Goal: Task Accomplishment & Management: Use online tool/utility

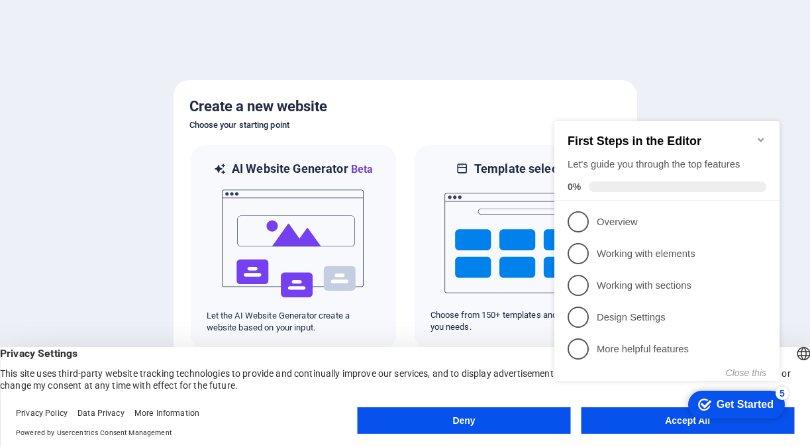
click at [645, 423] on div "checkmark Get Started 5 First Steps in the Editor Let's guide you through the t…" at bounding box center [669, 263] width 241 height 321
click at [674, 421] on div "checkmark Get Started 5 First Steps in the Editor Let's guide you through the t…" at bounding box center [669, 263] width 241 height 321
click at [651, 423] on div "checkmark Get Started 5 First Steps in the Editor Let's guide you through the t…" at bounding box center [669, 263] width 241 height 321
click at [692, 423] on div "checkmark Get Started 5 First Steps in the Editor Let's guide you through the t…" at bounding box center [669, 263] width 241 height 321
click at [723, 400] on div "Get Started" at bounding box center [745, 405] width 57 height 12
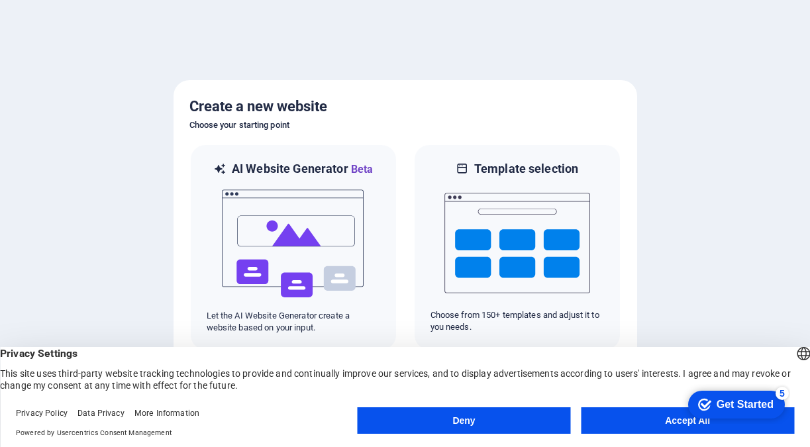
click at [733, 399] on div "Get Started" at bounding box center [745, 405] width 57 height 12
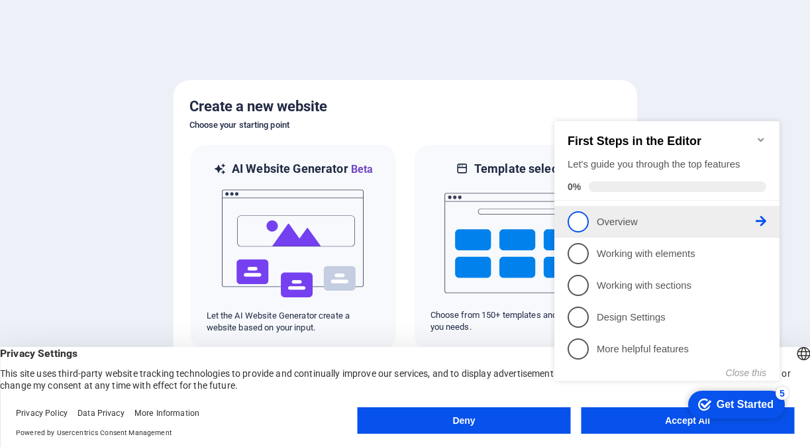
click at [584, 222] on span "1" at bounding box center [578, 221] width 21 height 21
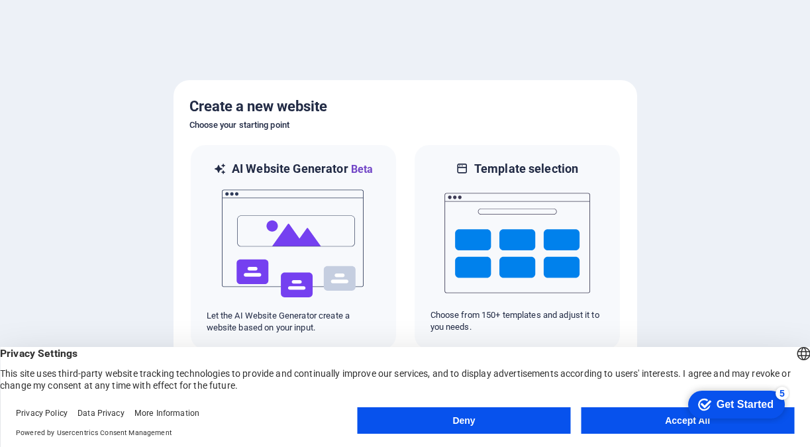
click at [717, 394] on div "checkmark Get Started 5" at bounding box center [736, 405] width 97 height 28
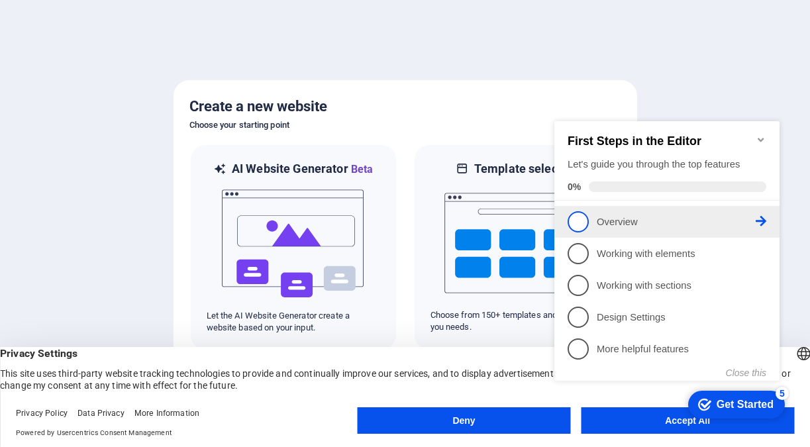
click at [576, 223] on span "1" at bounding box center [578, 221] width 21 height 21
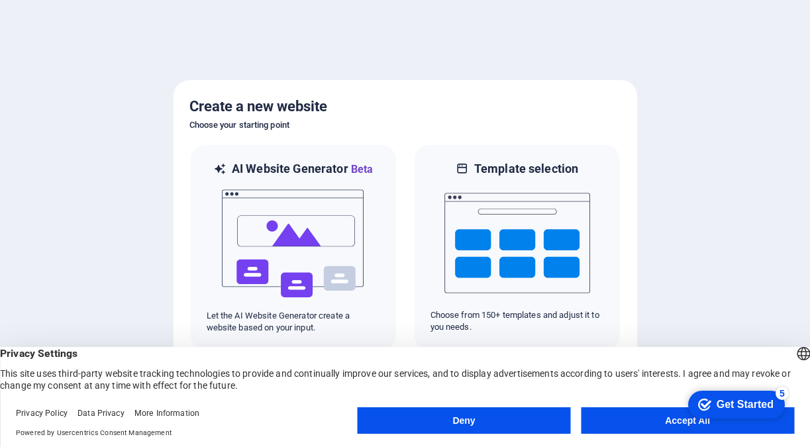
click at [786, 394] on div "5" at bounding box center [782, 393] width 13 height 13
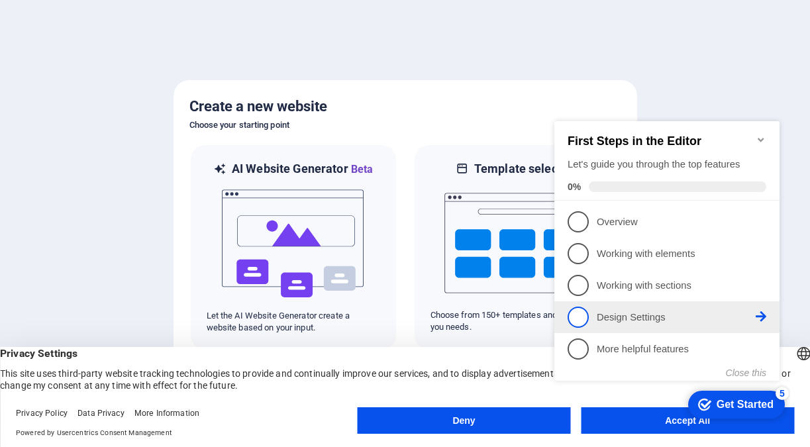
click at [635, 317] on p "Design Settings - incomplete" at bounding box center [676, 318] width 159 height 14
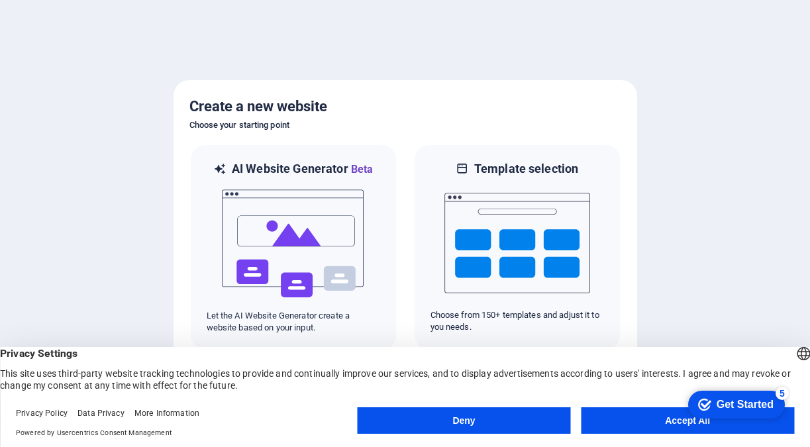
click at [730, 401] on div "Get Started" at bounding box center [745, 405] width 57 height 12
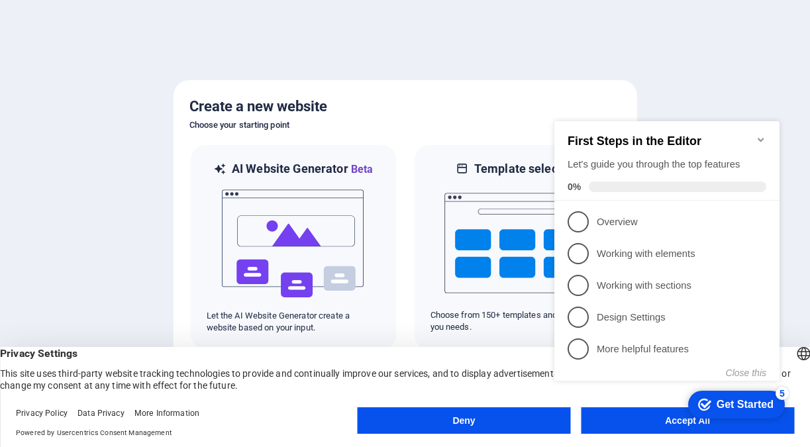
click at [685, 417] on div "checkmark Get Started 5 First Steps in the Editor Let's guide you through the t…" at bounding box center [669, 263] width 241 height 321
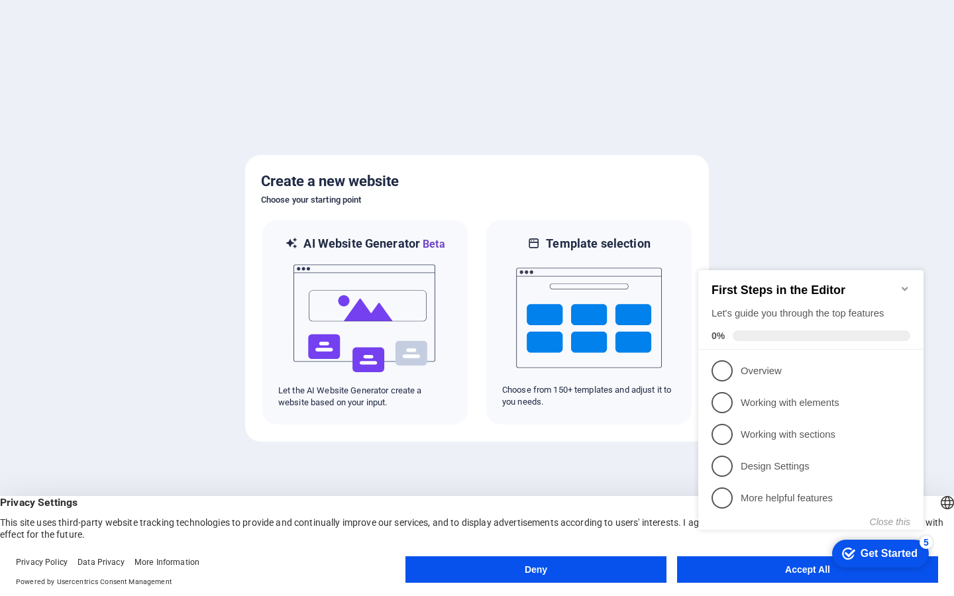
click at [788, 446] on button "Accept All" at bounding box center [807, 569] width 261 height 26
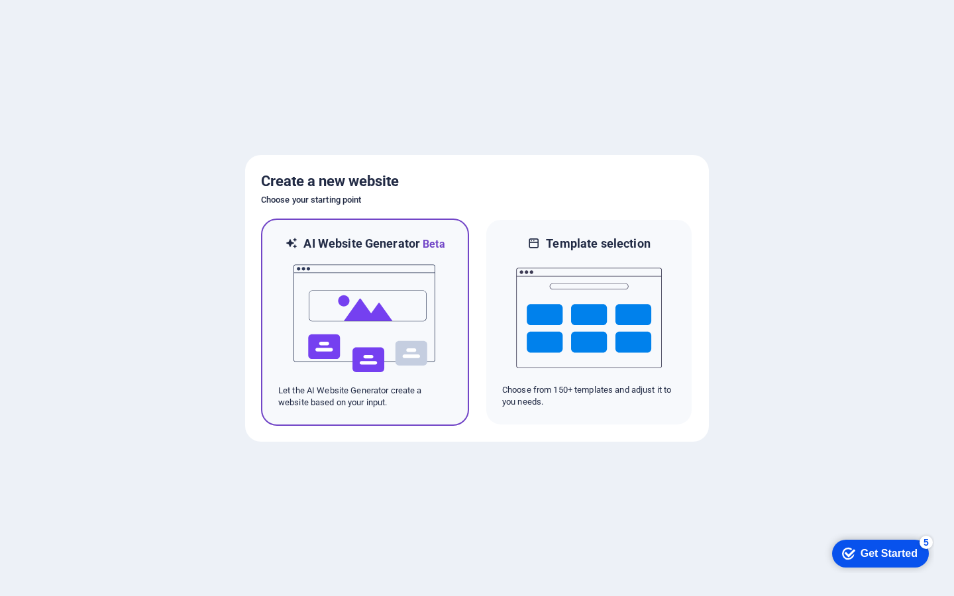
click at [395, 309] on img at bounding box center [365, 318] width 146 height 132
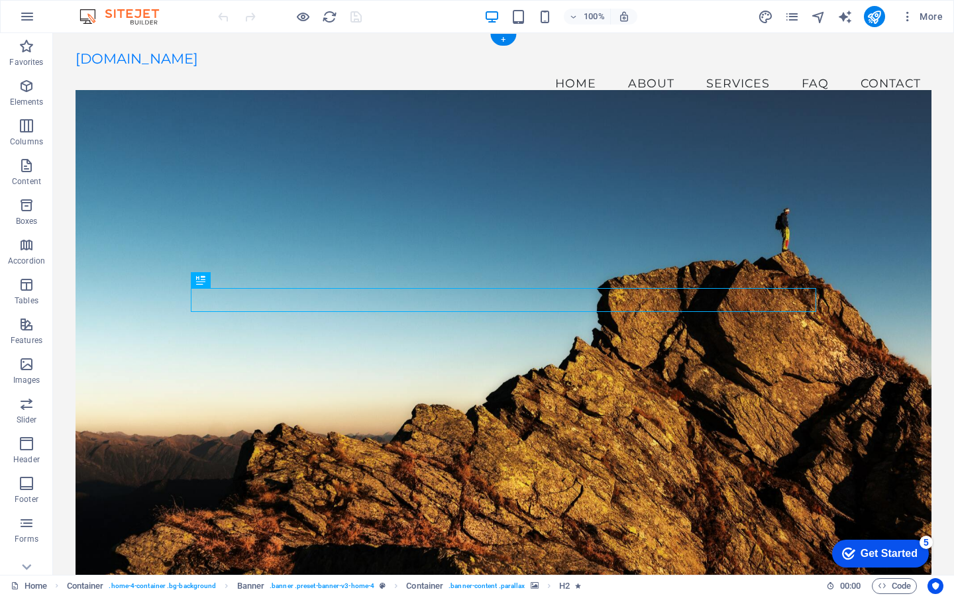
click at [452, 161] on figure at bounding box center [504, 337] width 856 height 494
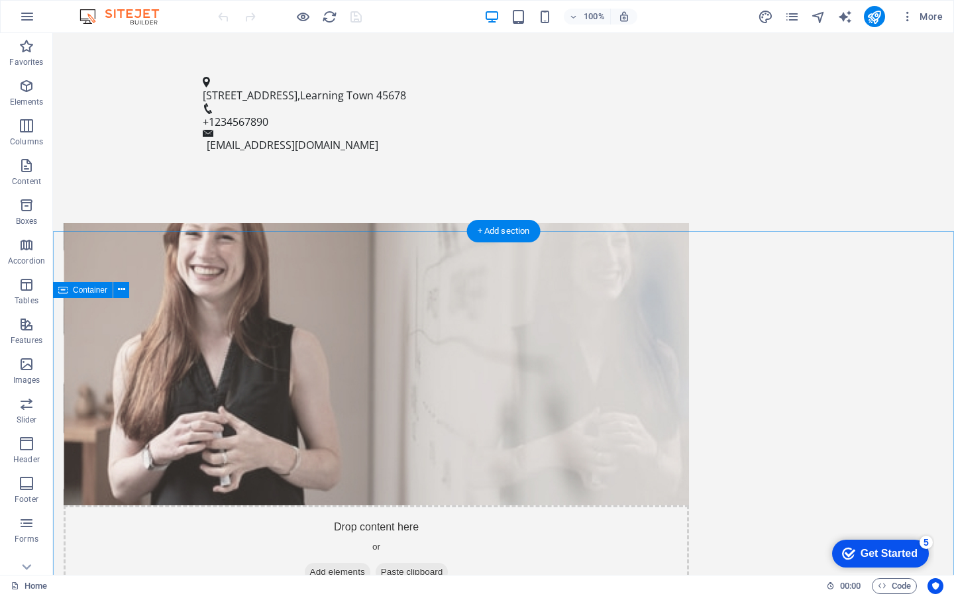
scroll to position [701, 0]
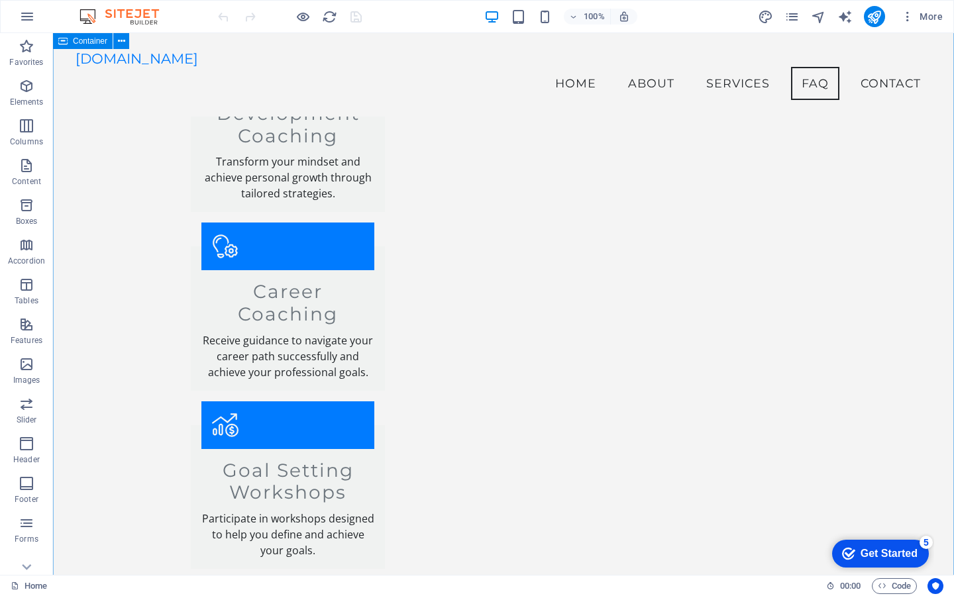
scroll to position [1585, 0]
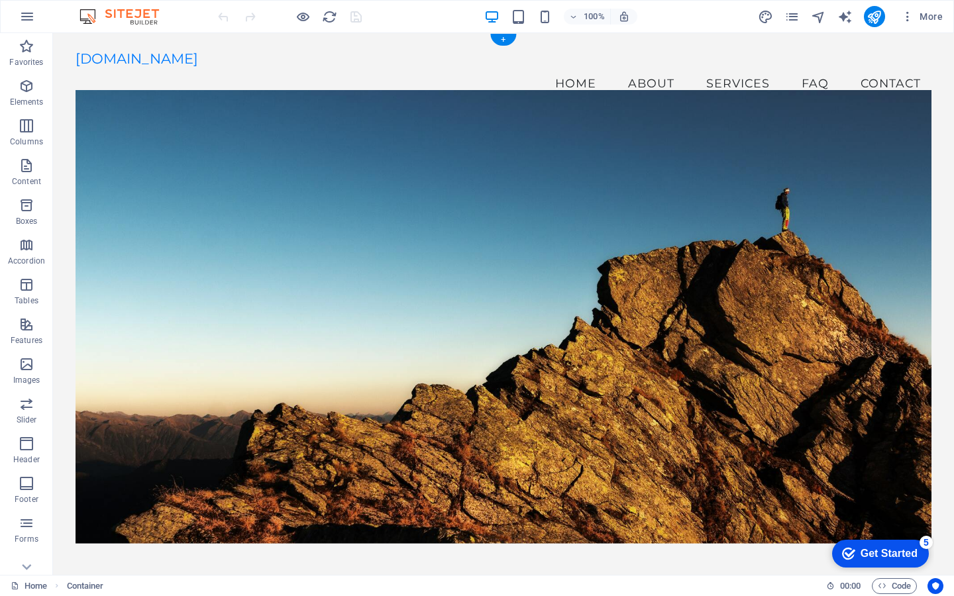
scroll to position [0, 0]
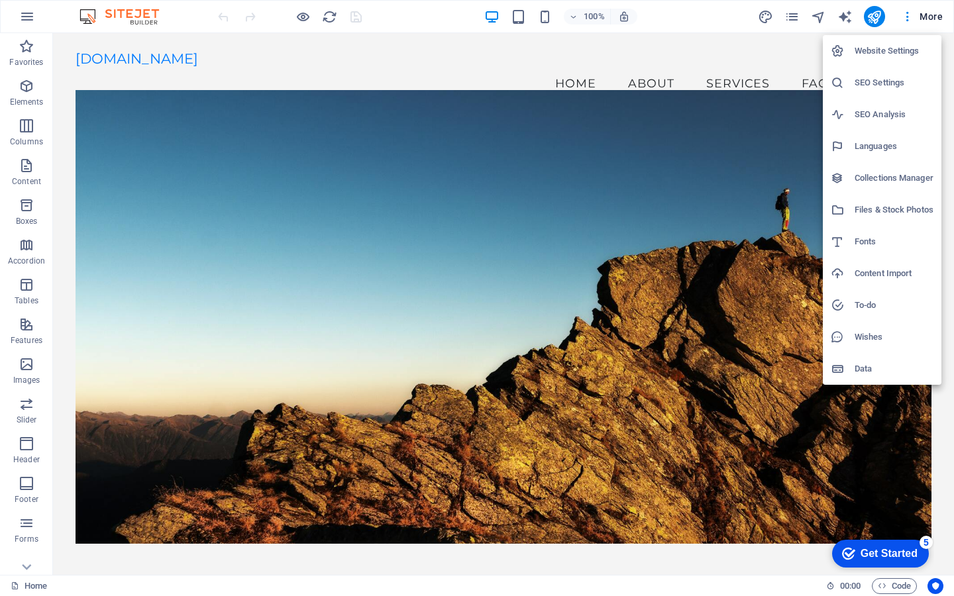
click at [767, 171] on div at bounding box center [477, 298] width 954 height 596
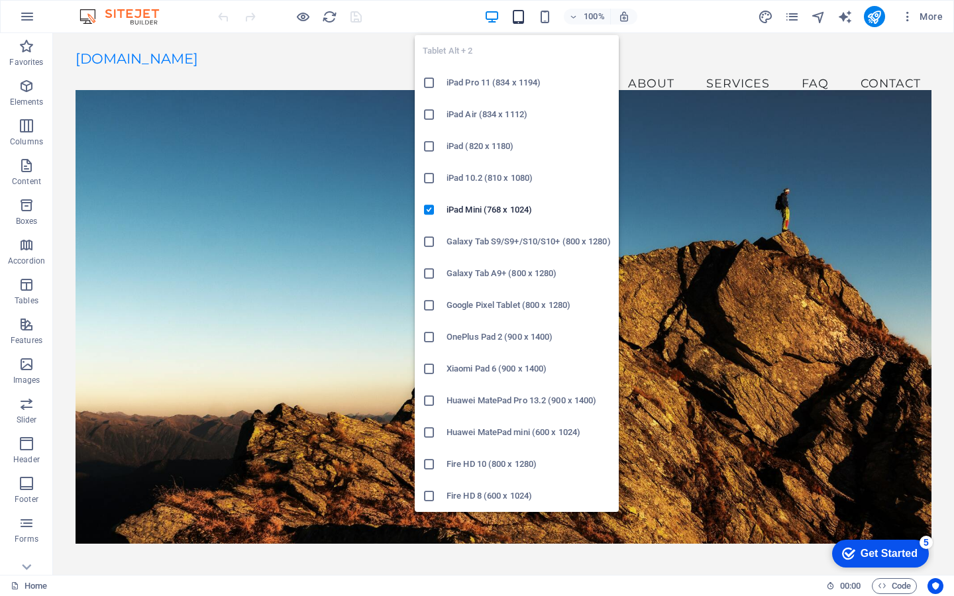
click at [0, 0] on icon "button" at bounding box center [0, 0] width 0 height 0
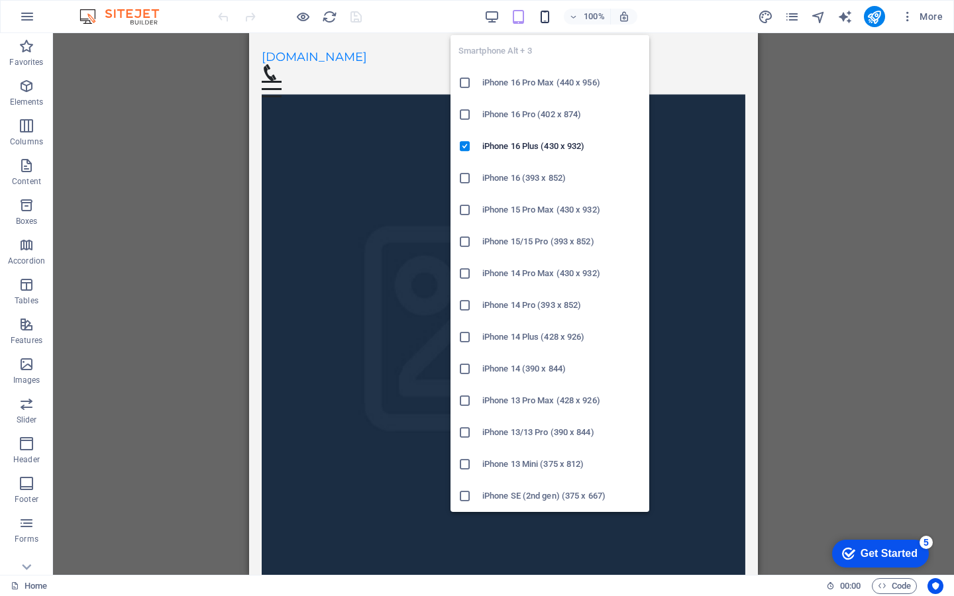
click at [543, 21] on icon "button" at bounding box center [544, 16] width 15 height 15
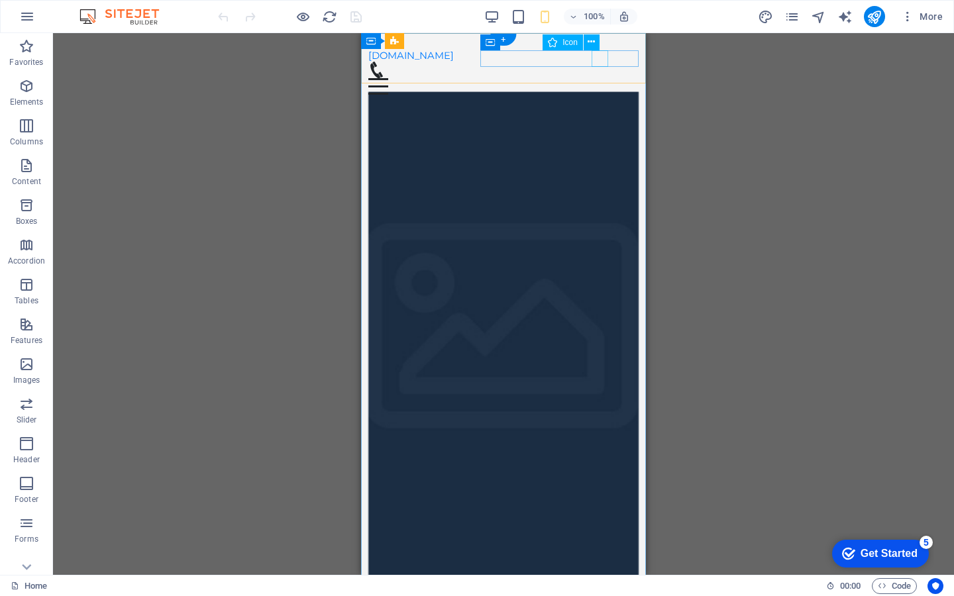
click at [602, 62] on figure at bounding box center [498, 70] width 260 height 17
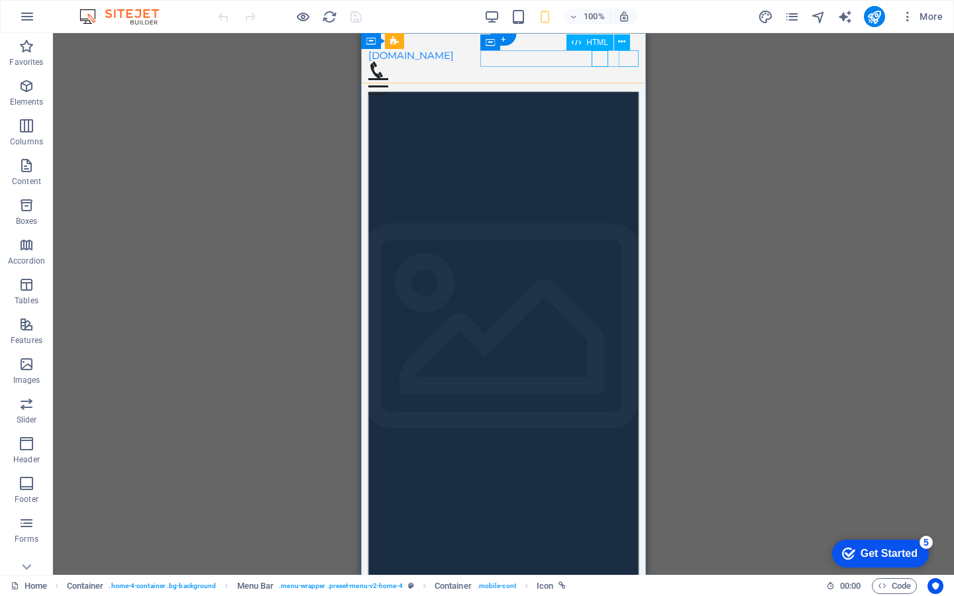
click at [625, 78] on div "Menu" at bounding box center [503, 86] width 271 height 17
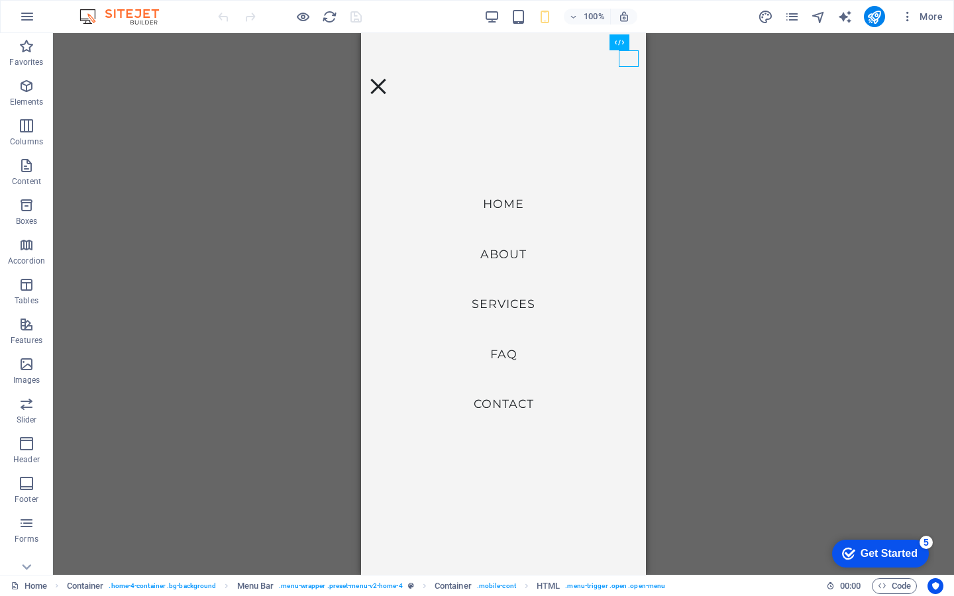
click at [255, 264] on div "Drag here to replace the existing content. Press “Ctrl” if you want to create a…" at bounding box center [503, 304] width 901 height 542
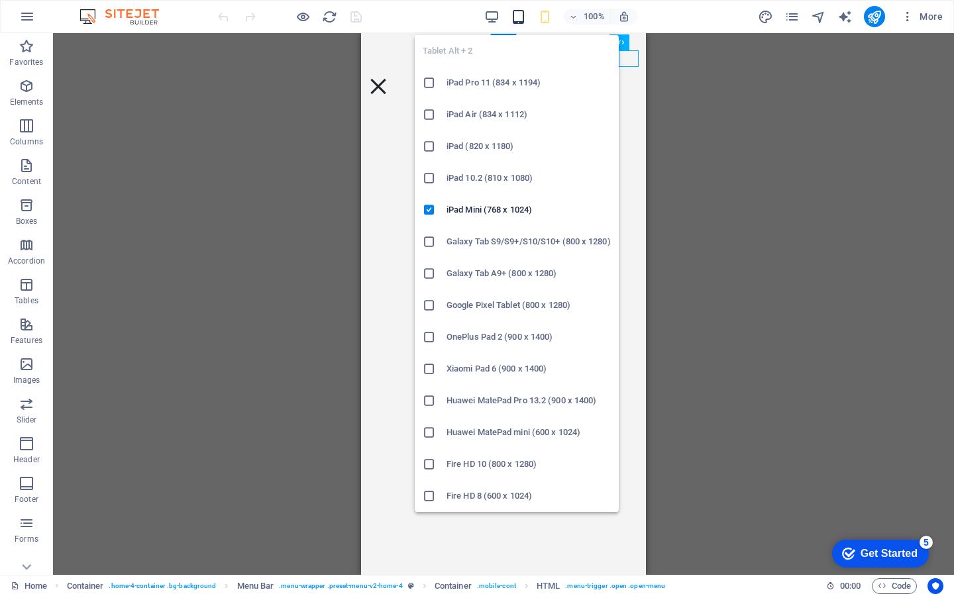
click at [0, 0] on icon "button" at bounding box center [0, 0] width 0 height 0
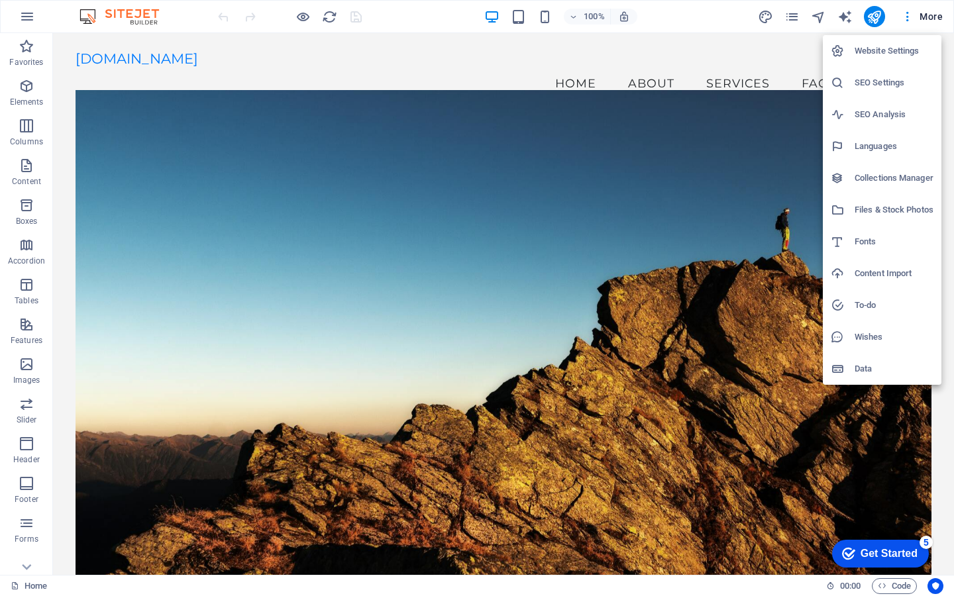
click at [939, 14] on div at bounding box center [477, 298] width 954 height 596
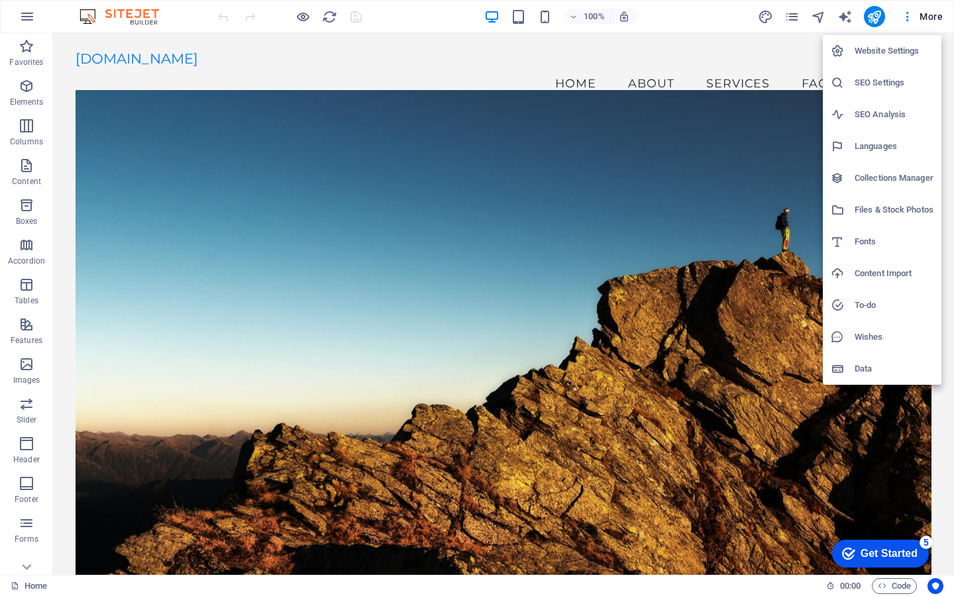
click at [760, 250] on div at bounding box center [477, 298] width 954 height 596
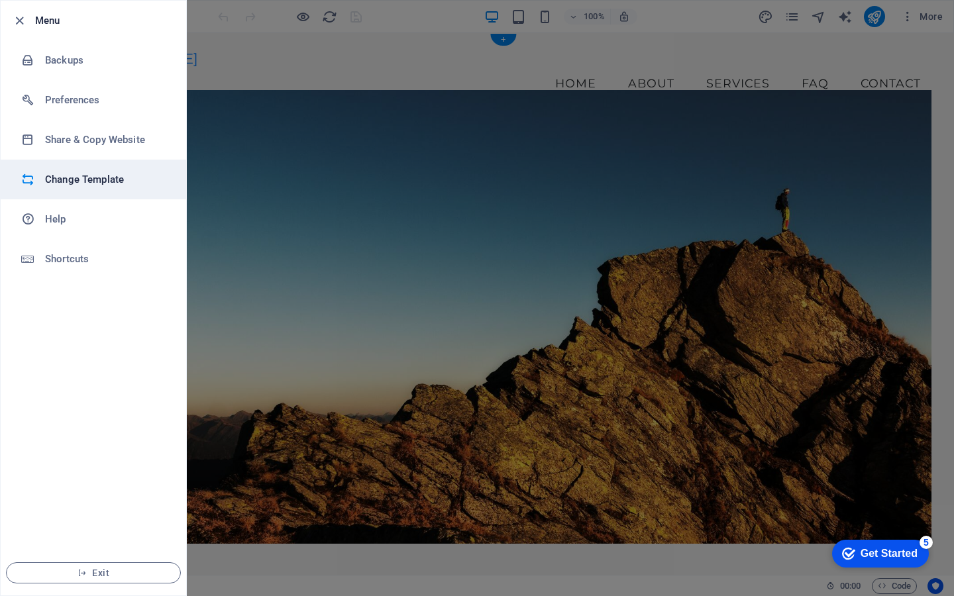
click at [105, 187] on li "Change Template" at bounding box center [93, 180] width 185 height 40
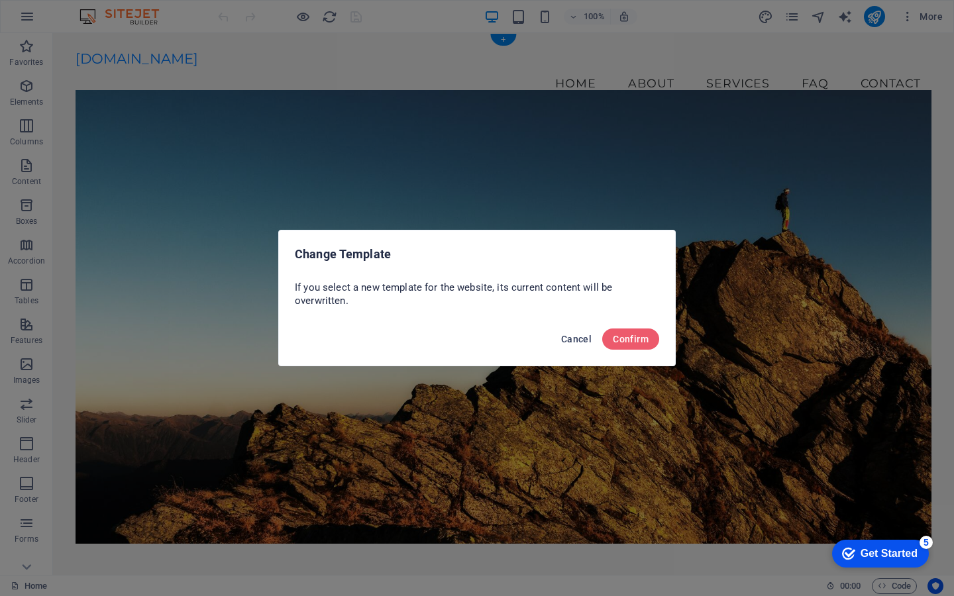
click at [582, 339] on span "Cancel" at bounding box center [576, 339] width 30 height 11
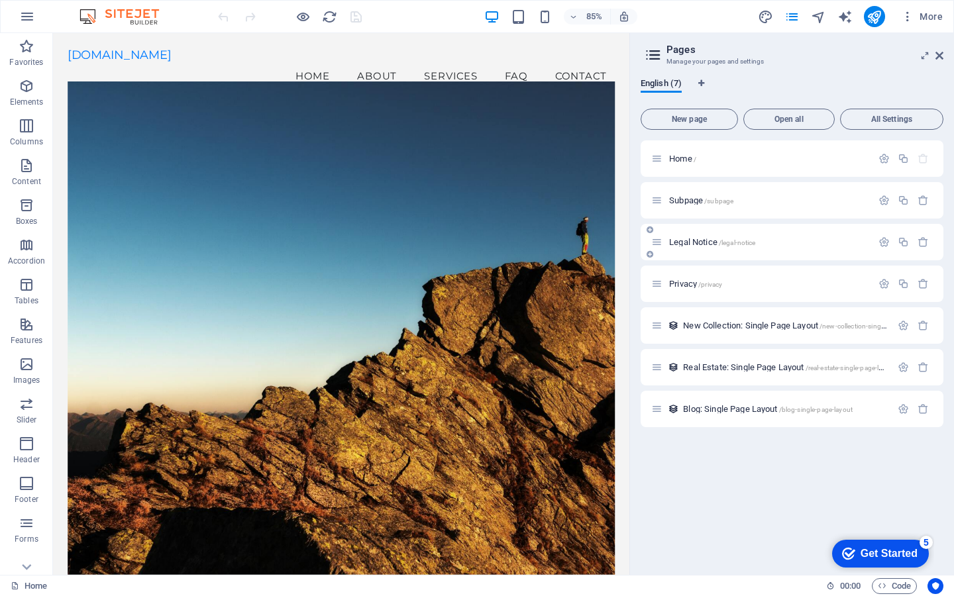
click at [709, 248] on div "Legal Notice /legal-notice" at bounding box center [761, 242] width 221 height 15
click at [704, 286] on span "/privacy" at bounding box center [710, 284] width 24 height 7
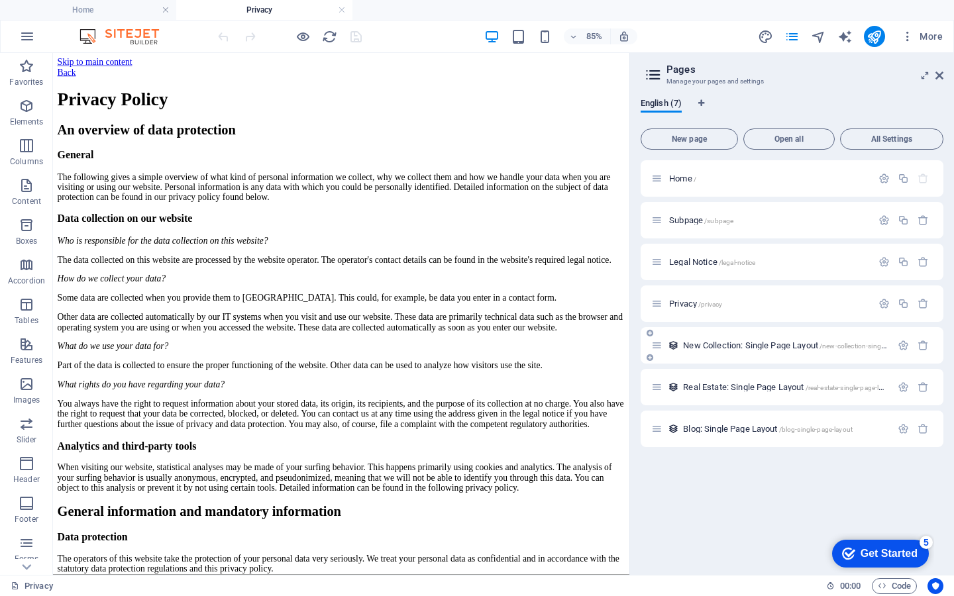
click at [699, 346] on span "New Collection: Single Page Layout /new-collection-single-page-layout" at bounding box center [803, 345] width 240 height 10
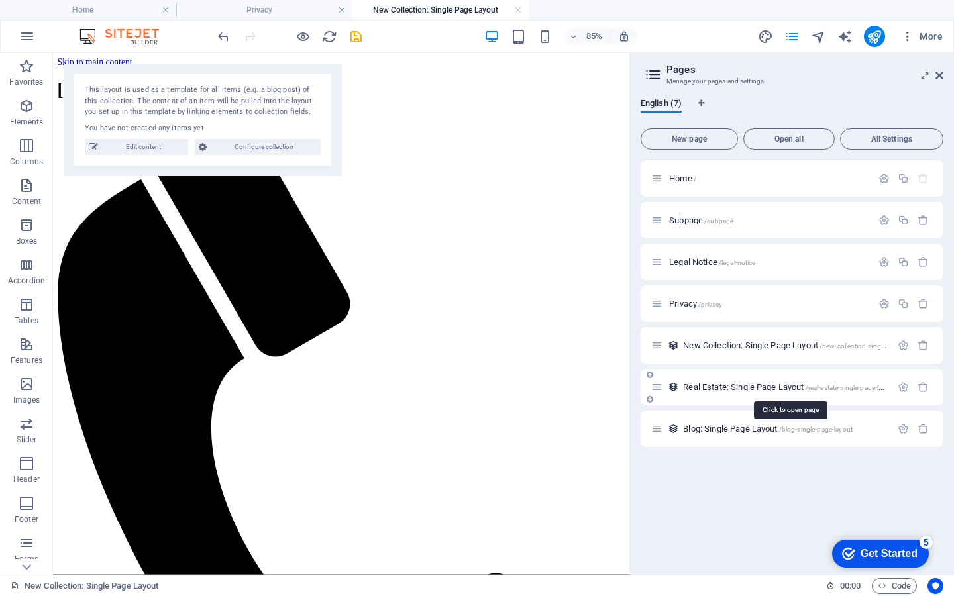
click at [696, 388] on span "Real Estate: Single Page Layout /real-estate-single-page-layout" at bounding box center [789, 387] width 213 height 10
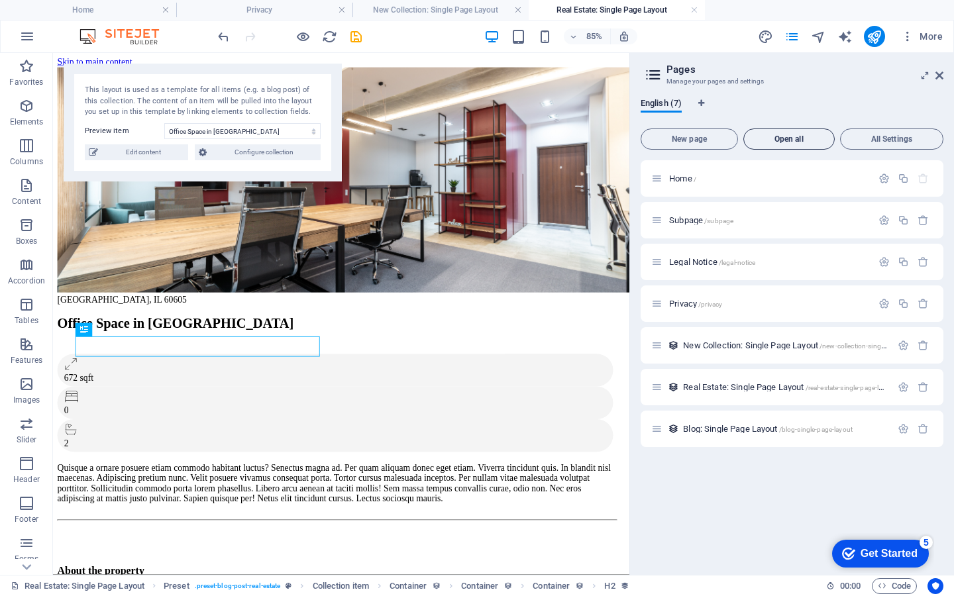
select select "68bb158e9ebc5f12ec0c3615"
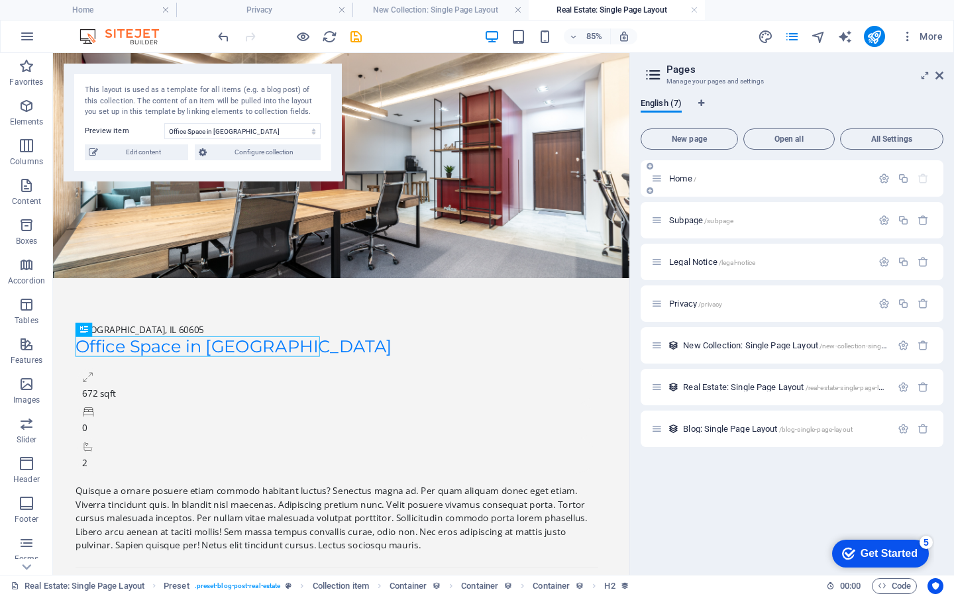
click at [682, 182] on span "Home /" at bounding box center [682, 179] width 27 height 10
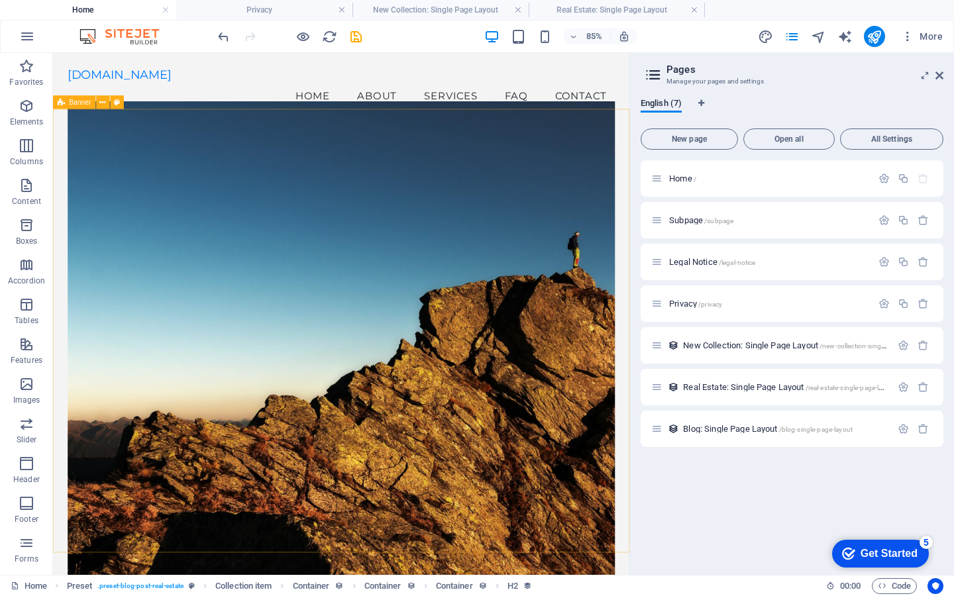
click at [945, 75] on aside "Pages Manage your pages and settings English (7) New page Open all All Settings…" at bounding box center [791, 314] width 325 height 522
click at [939, 79] on icon at bounding box center [939, 75] width 8 height 11
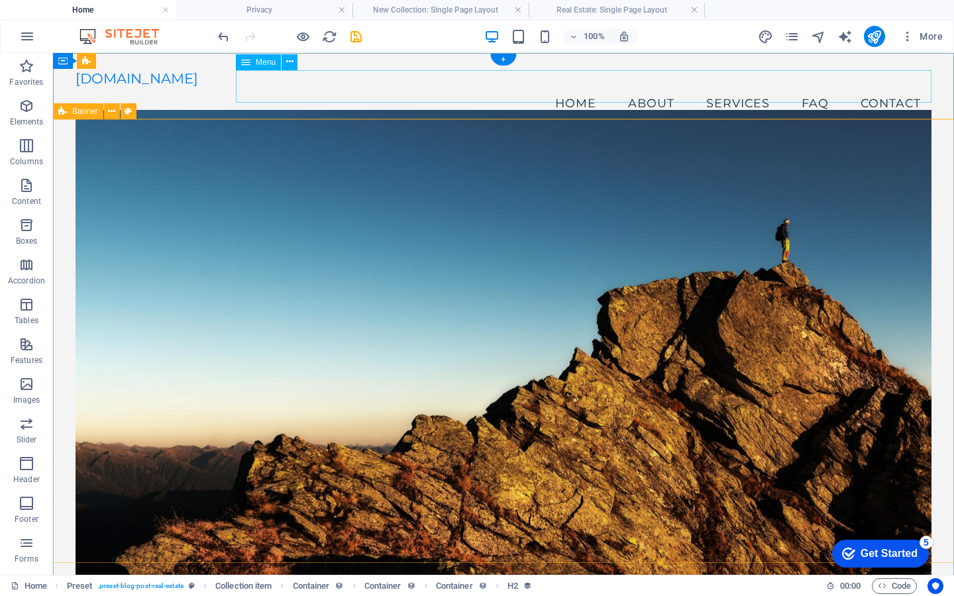
click at [651, 87] on nav "Home About Services FAQ Contact" at bounding box center [504, 103] width 856 height 33
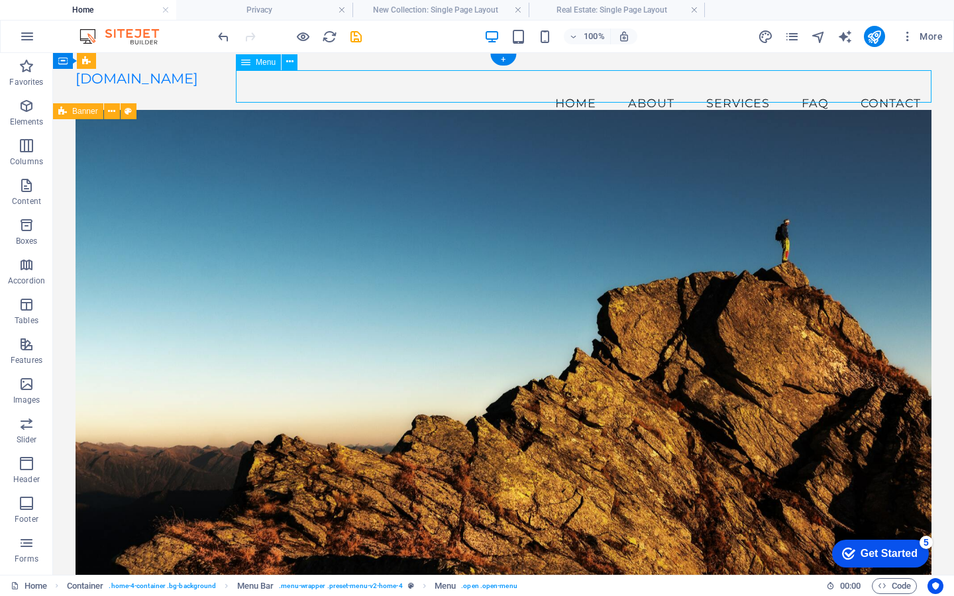
click at [715, 87] on nav "Home About Services FAQ Contact" at bounding box center [504, 103] width 856 height 33
click at [810, 87] on nav "Home About Services FAQ Contact" at bounding box center [504, 103] width 856 height 33
click at [900, 87] on nav "Home About Services FAQ Contact" at bounding box center [504, 103] width 856 height 33
click at [938, 264] on div "Unlock Your Potential with Expert Coaching Empower Your Journey to Success Get …" at bounding box center [503, 469] width 901 height 666
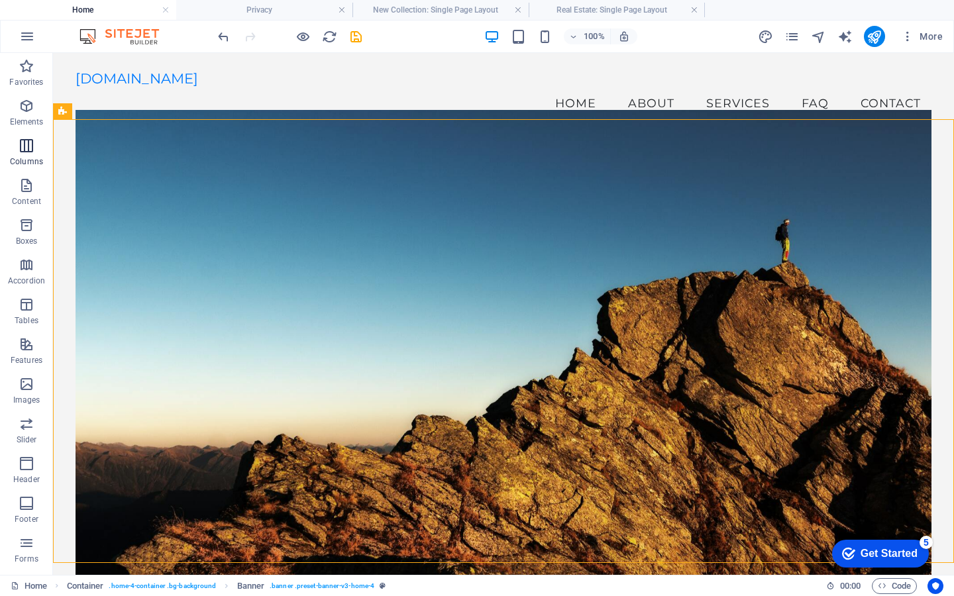
click at [30, 160] on p "Columns" at bounding box center [26, 161] width 33 height 11
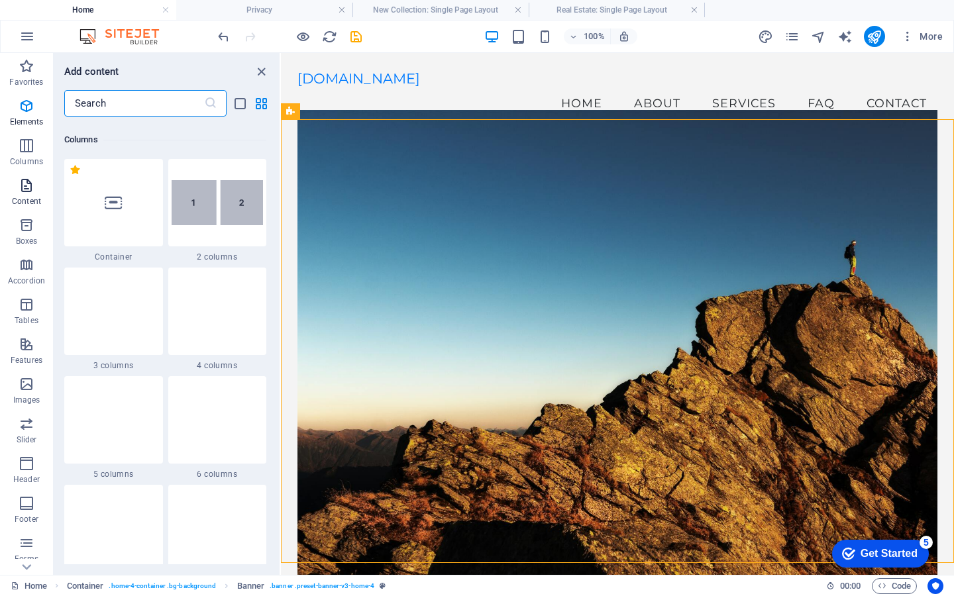
scroll to position [656, 0]
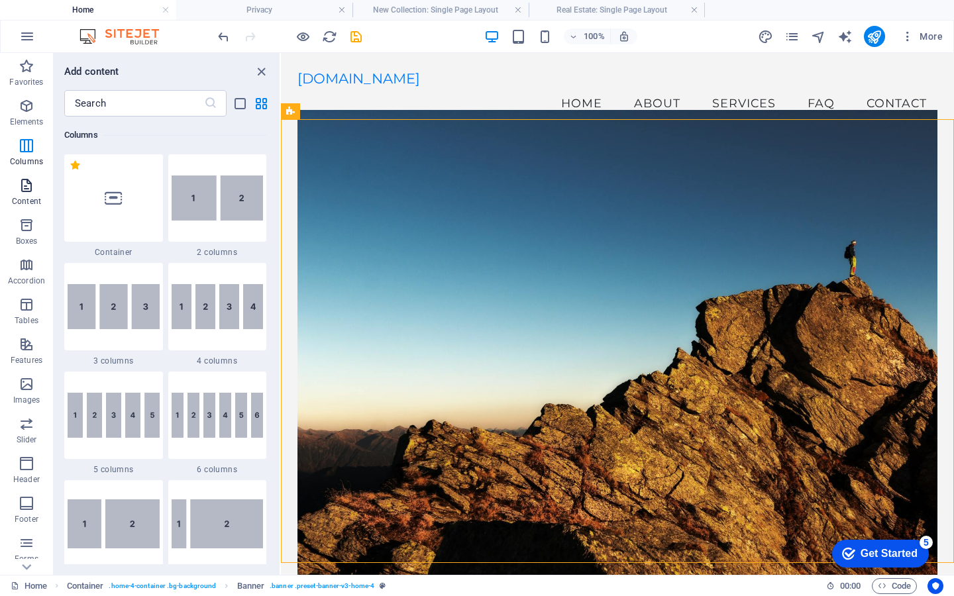
click at [23, 197] on p "Content" at bounding box center [26, 201] width 29 height 11
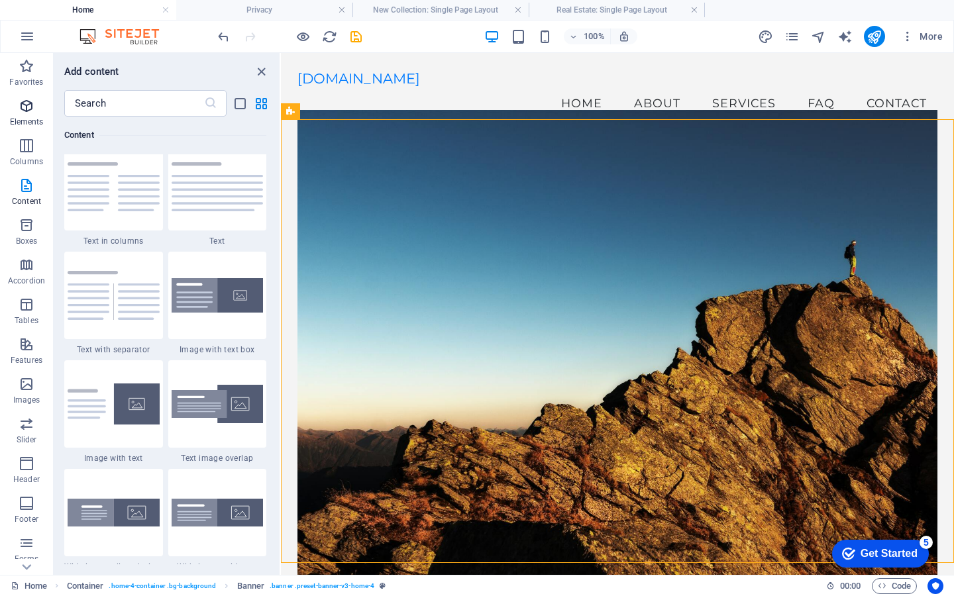
click at [25, 125] on p "Elements" at bounding box center [27, 122] width 34 height 11
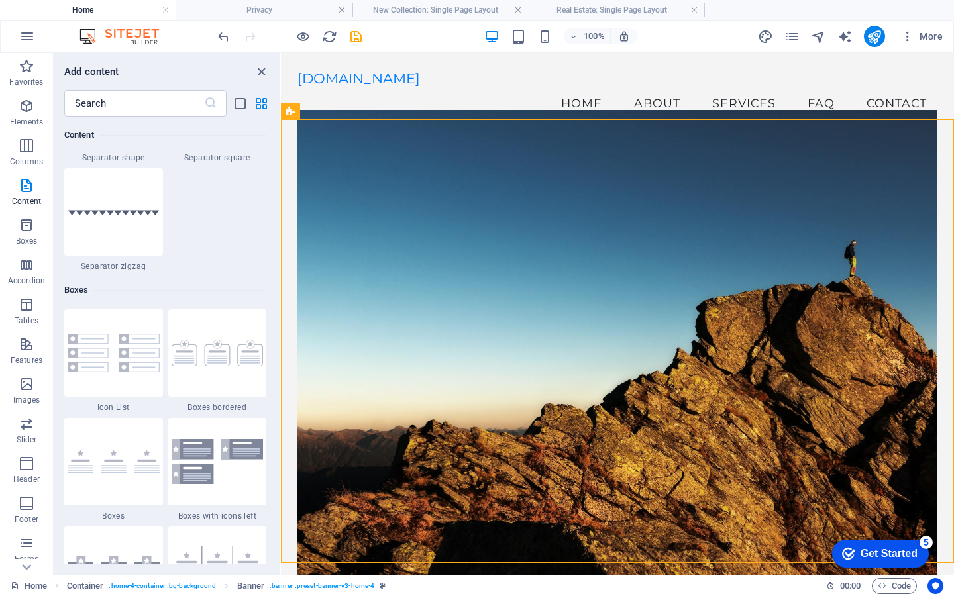
scroll to position [3516, 0]
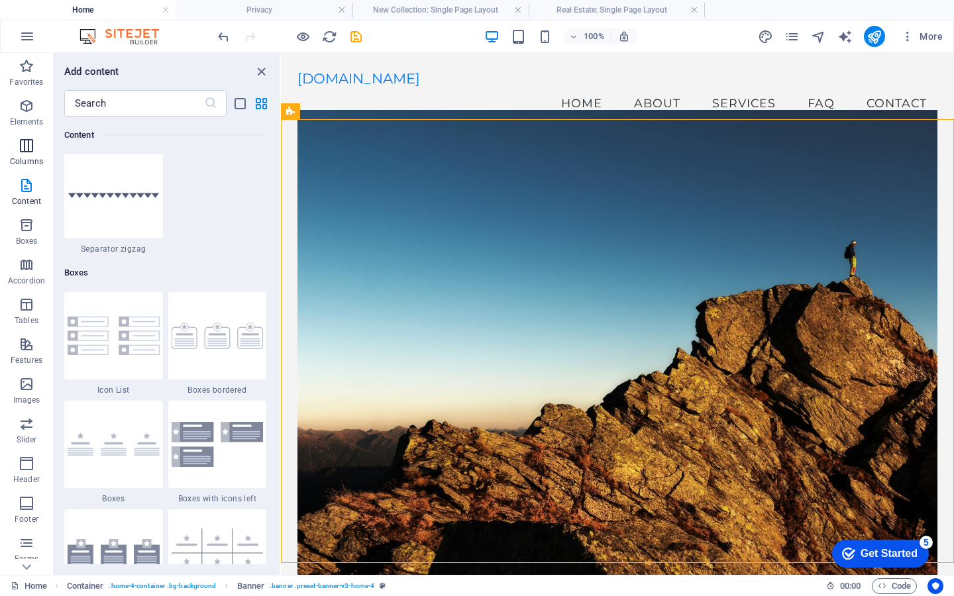
click at [32, 164] on p "Columns" at bounding box center [26, 161] width 33 height 11
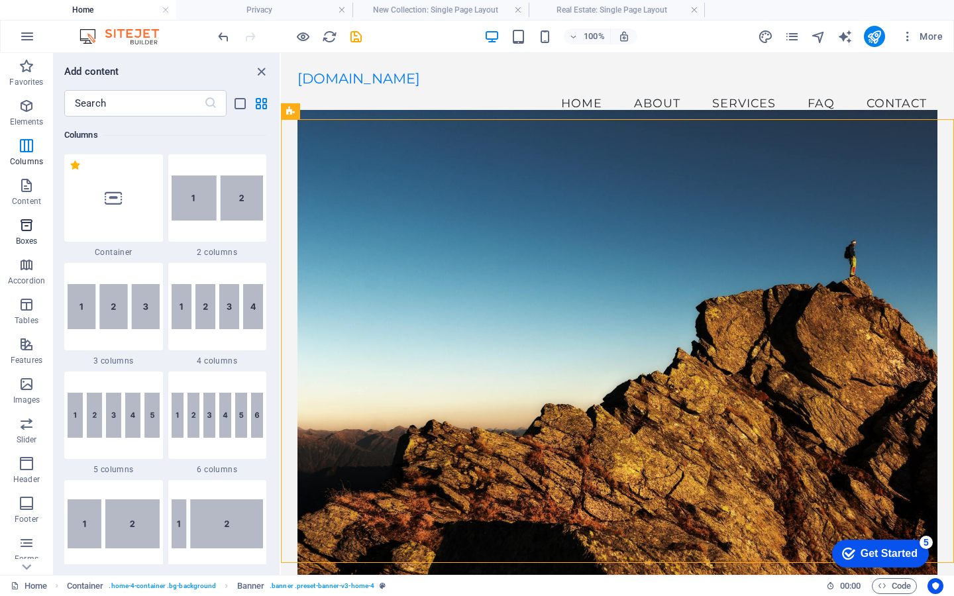
click at [38, 237] on span "Boxes" at bounding box center [26, 233] width 53 height 32
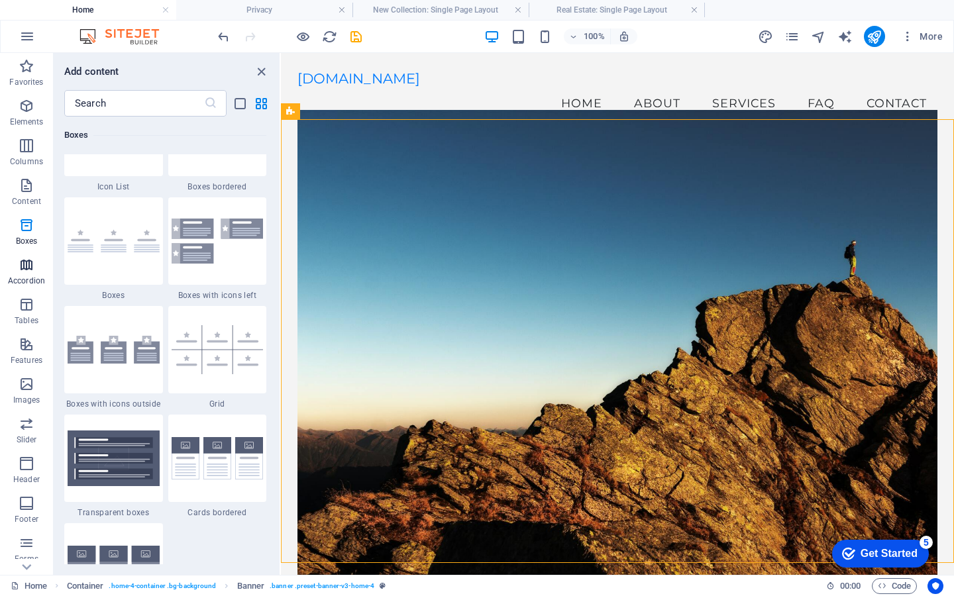
click at [30, 283] on p "Accordion" at bounding box center [26, 281] width 37 height 11
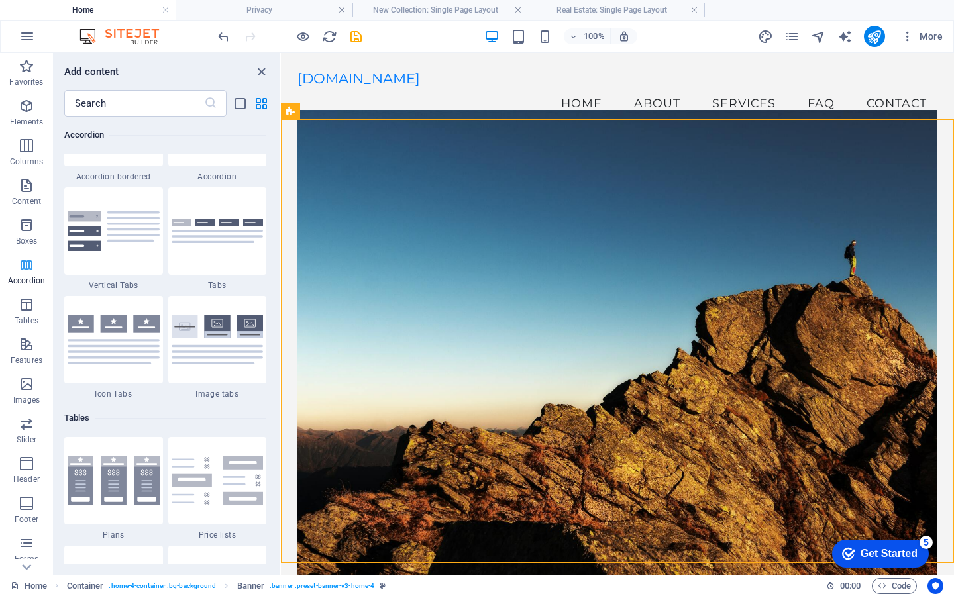
scroll to position [4307, 0]
click at [33, 318] on p "Tables" at bounding box center [27, 320] width 24 height 11
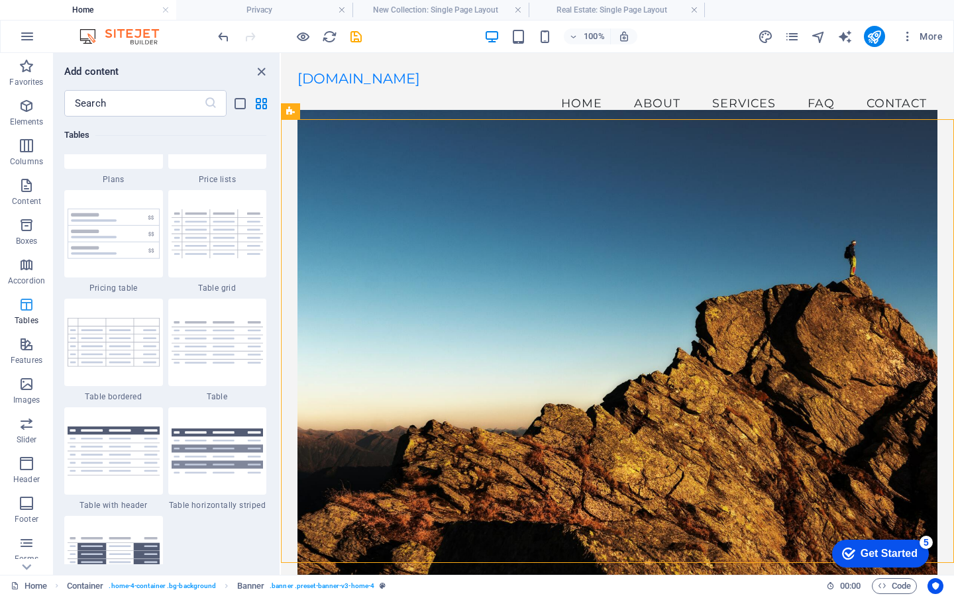
scroll to position [4665, 0]
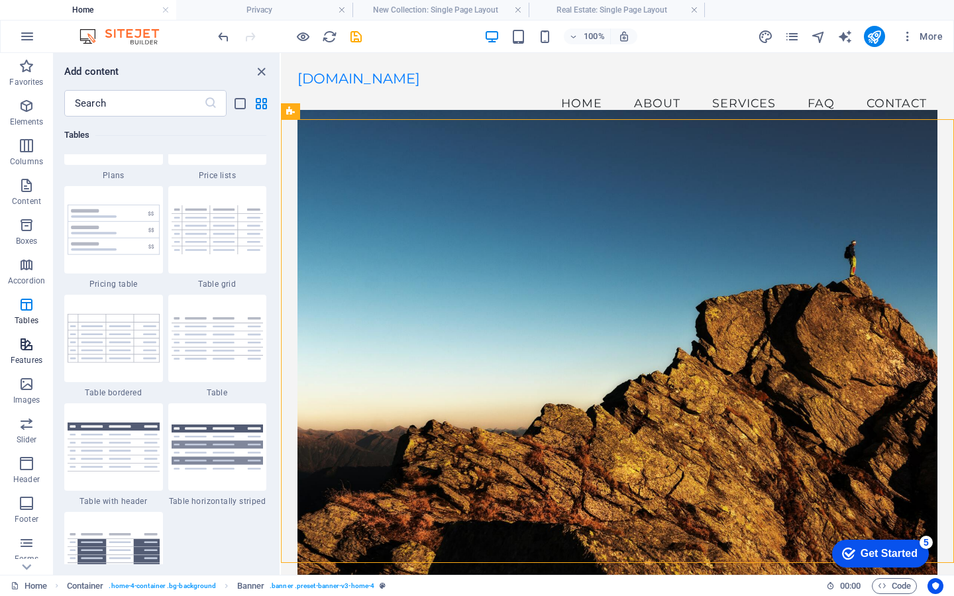
click at [20, 345] on icon "button" at bounding box center [27, 345] width 16 height 16
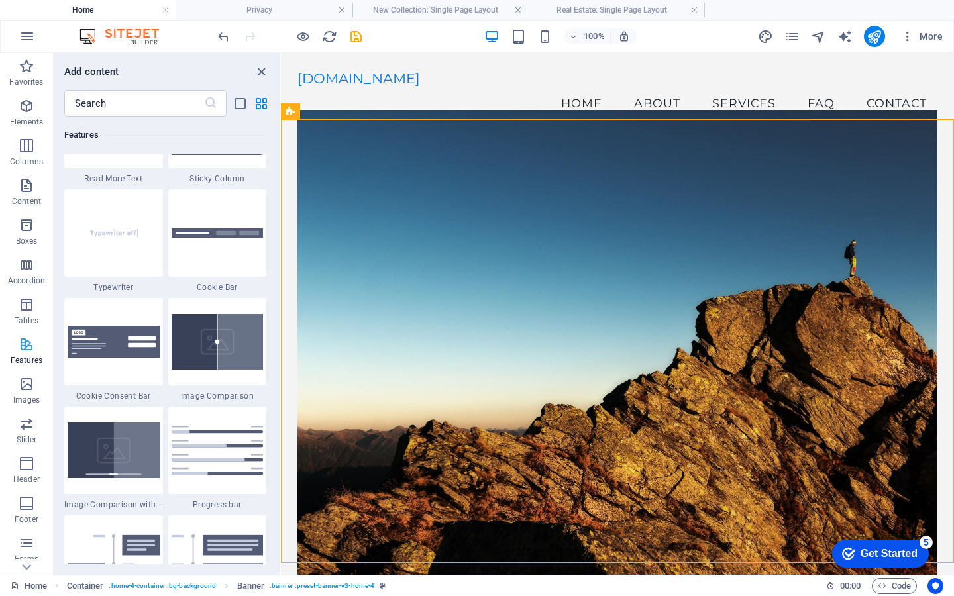
scroll to position [5241, 0]
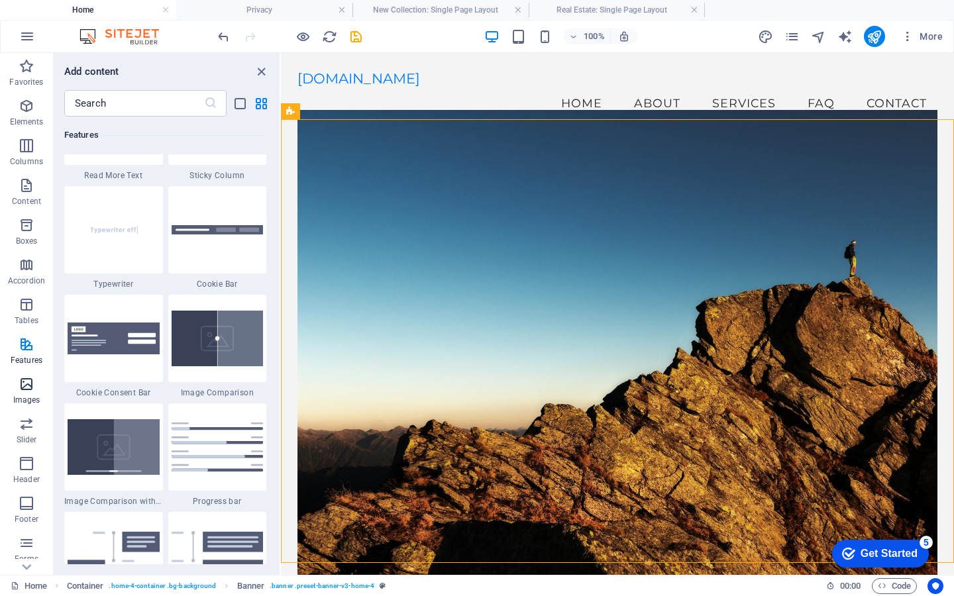
click at [23, 387] on icon "button" at bounding box center [27, 384] width 16 height 16
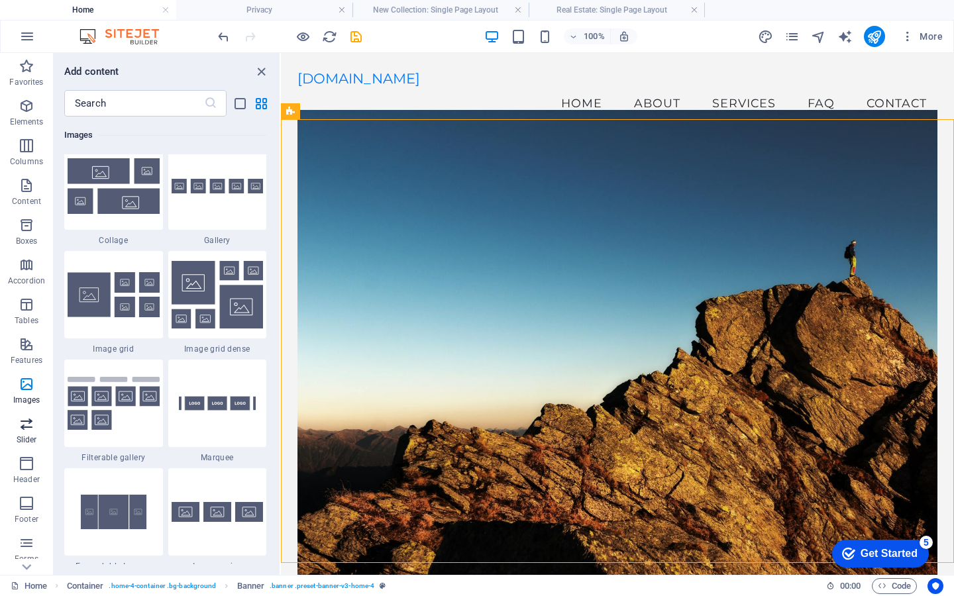
click at [25, 415] on button "Slider" at bounding box center [26, 431] width 53 height 40
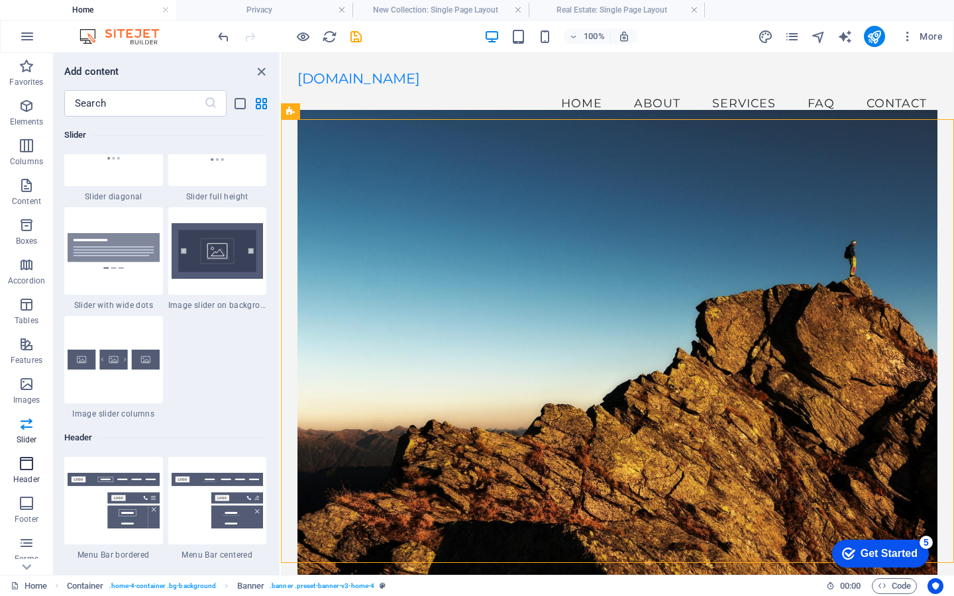
click at [28, 461] on icon "button" at bounding box center [27, 464] width 16 height 16
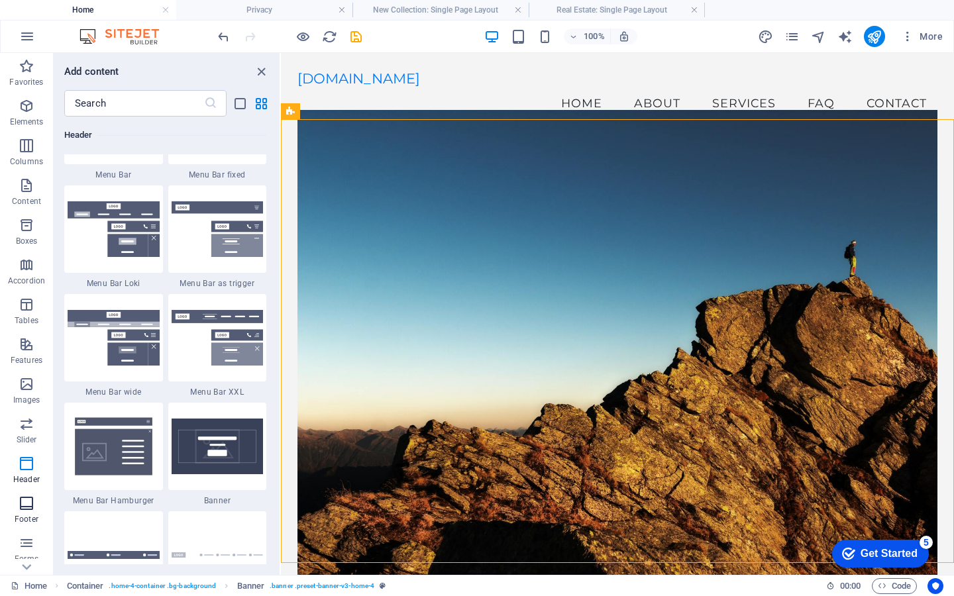
click at [26, 519] on p "Footer" at bounding box center [27, 519] width 24 height 11
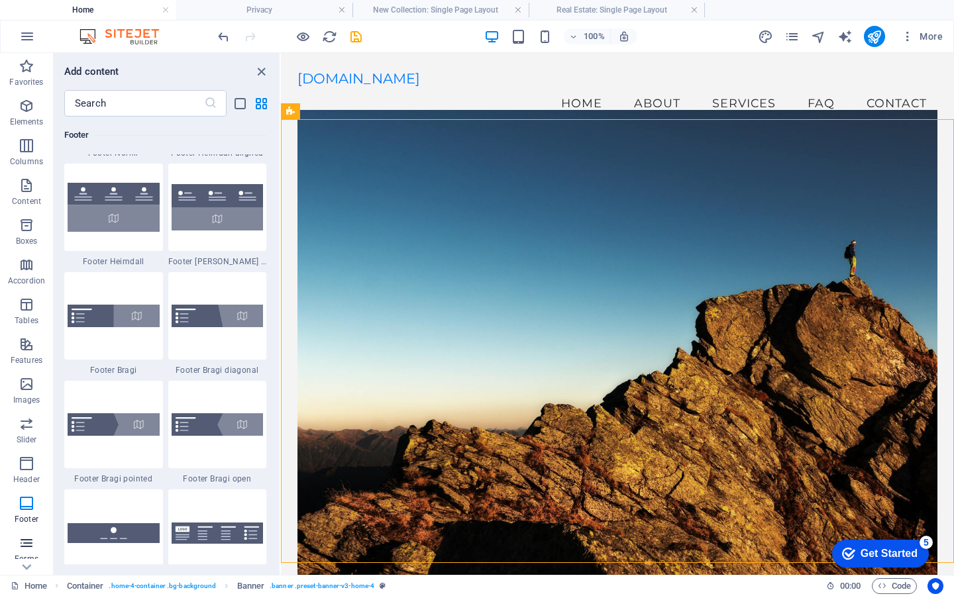
click at [28, 540] on icon "button" at bounding box center [27, 543] width 16 height 16
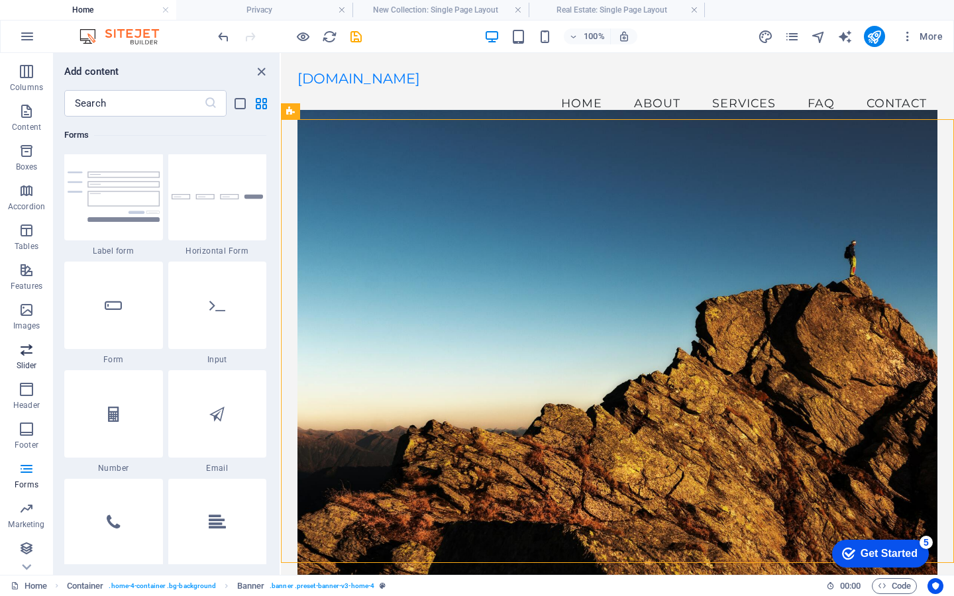
scroll to position [74, 0]
click at [34, 519] on p "Marketing" at bounding box center [26, 524] width 36 height 11
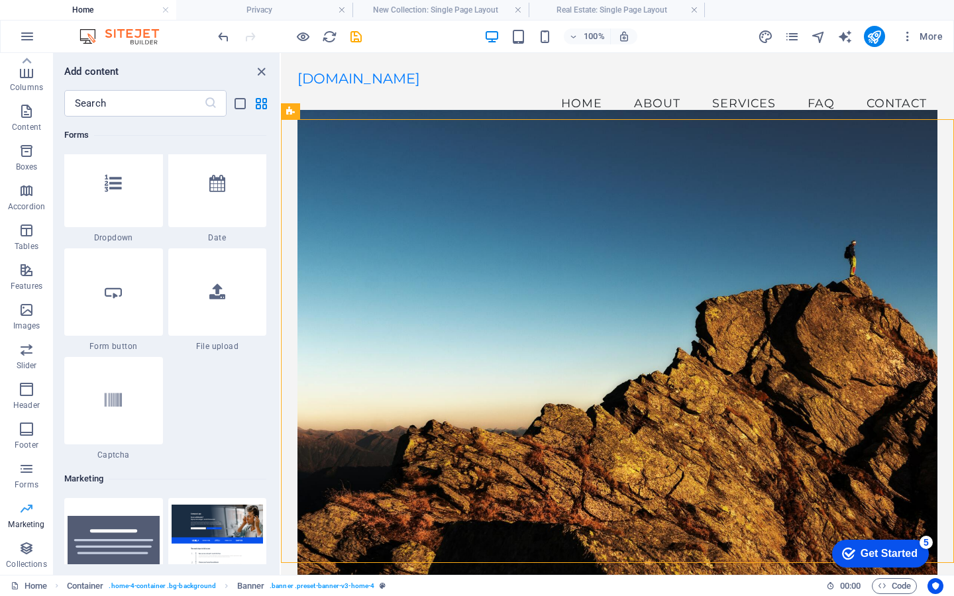
scroll to position [11020, 0]
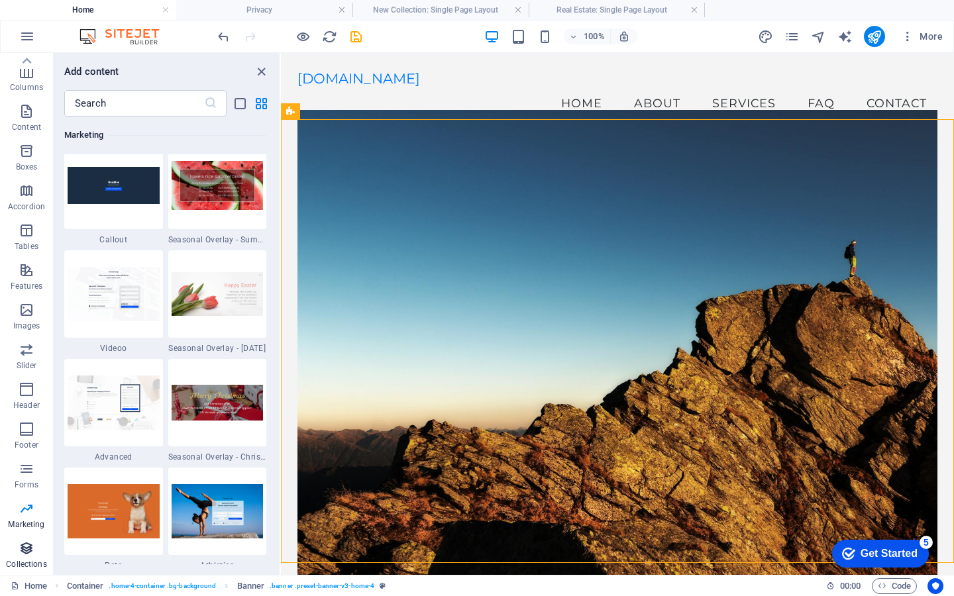
click at [25, 549] on icon "button" at bounding box center [27, 549] width 16 height 16
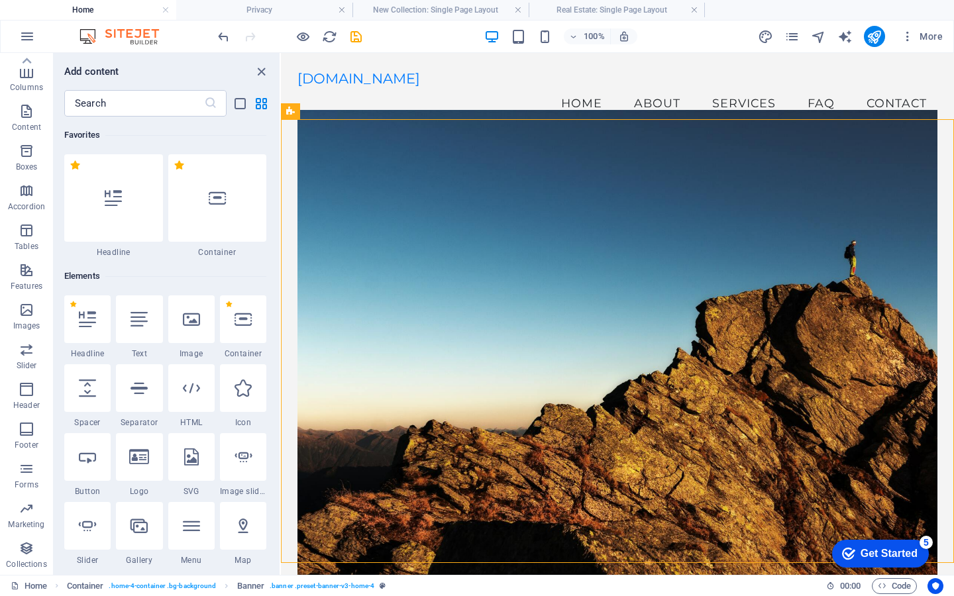
scroll to position [0, 0]
click at [265, 72] on icon "close panel" at bounding box center [261, 71] width 15 height 15
